Goal: Information Seeking & Learning: Learn about a topic

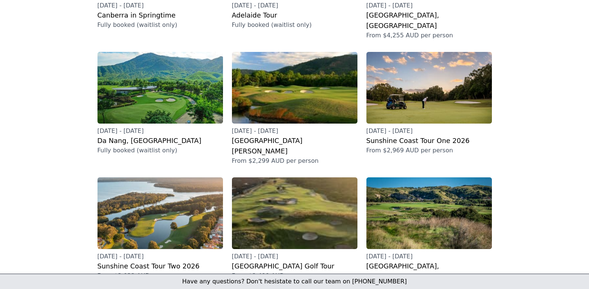
scroll to position [187, 0]
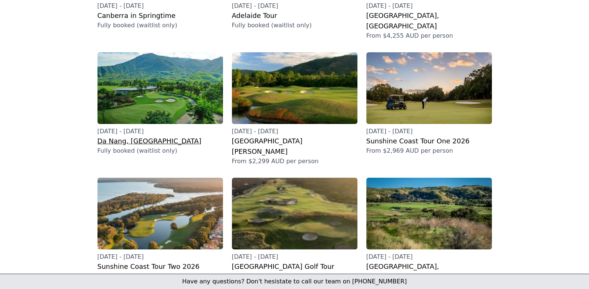
click at [140, 136] on h2 "Da Nang, [GEOGRAPHIC_DATA]" at bounding box center [159, 141] width 125 height 10
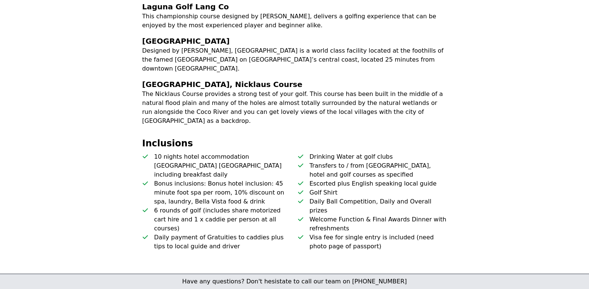
scroll to position [411, 0]
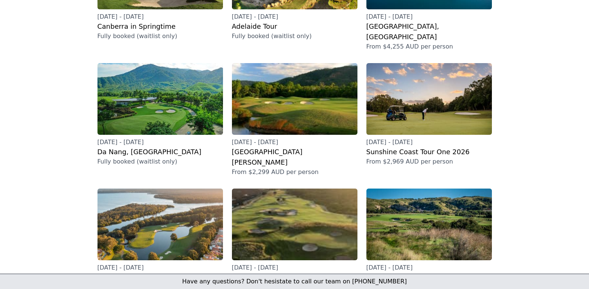
scroll to position [187, 0]
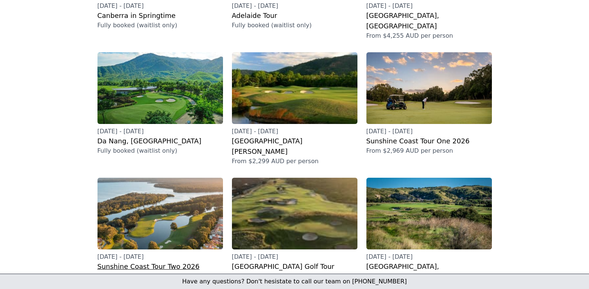
click at [139, 261] on h2 "Sunshine Coast Tour Two 2026" at bounding box center [159, 266] width 125 height 10
